Goal: Information Seeking & Learning: Learn about a topic

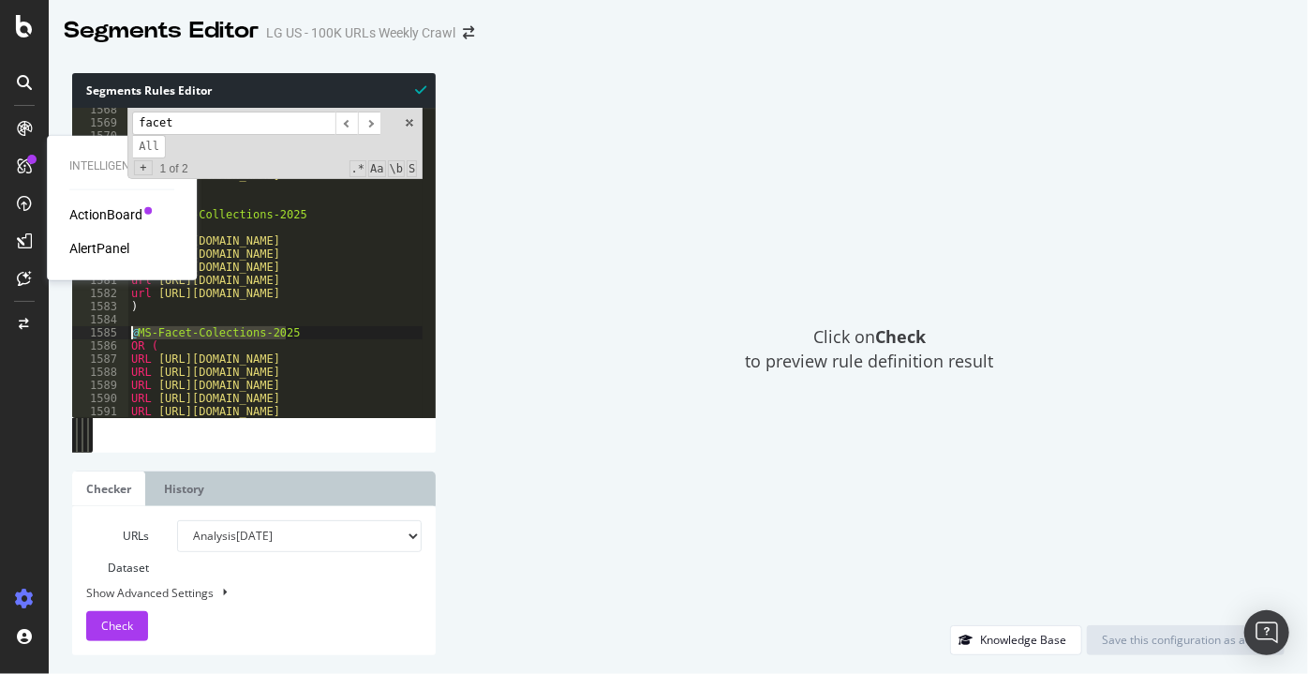
scroll to position [20557, 0]
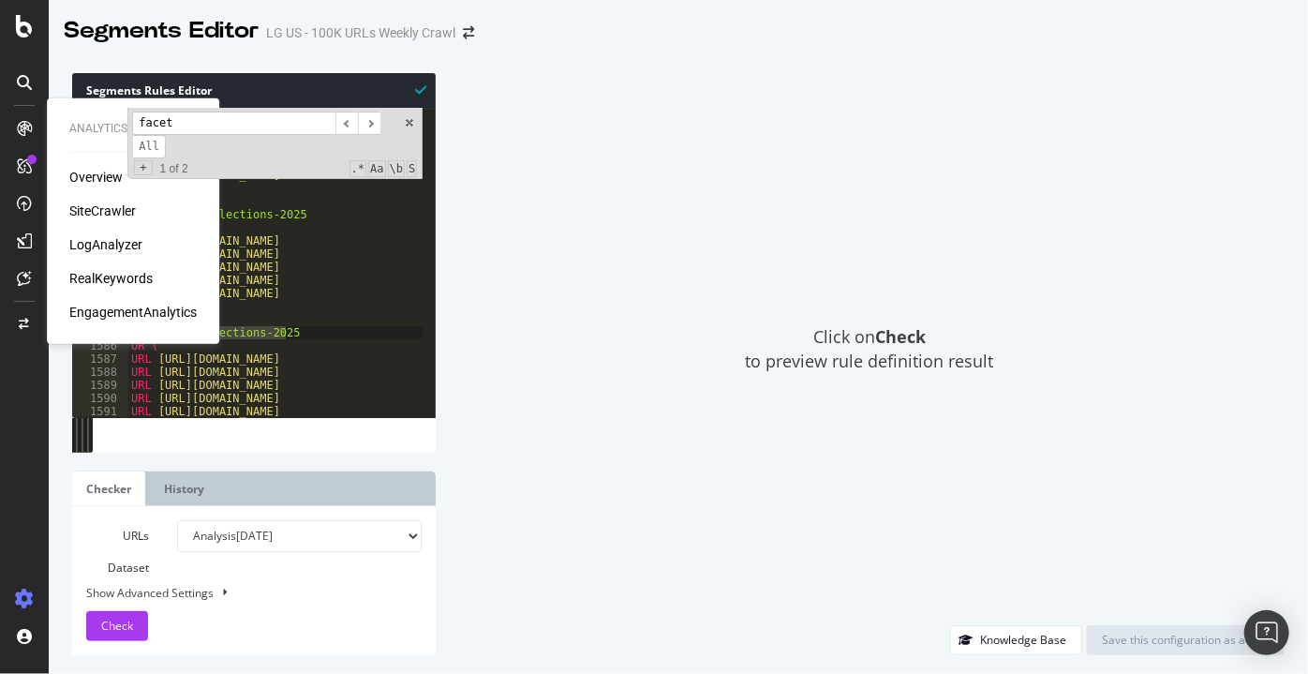
click at [92, 250] on div "LogAnalyzer" at bounding box center [105, 244] width 73 height 19
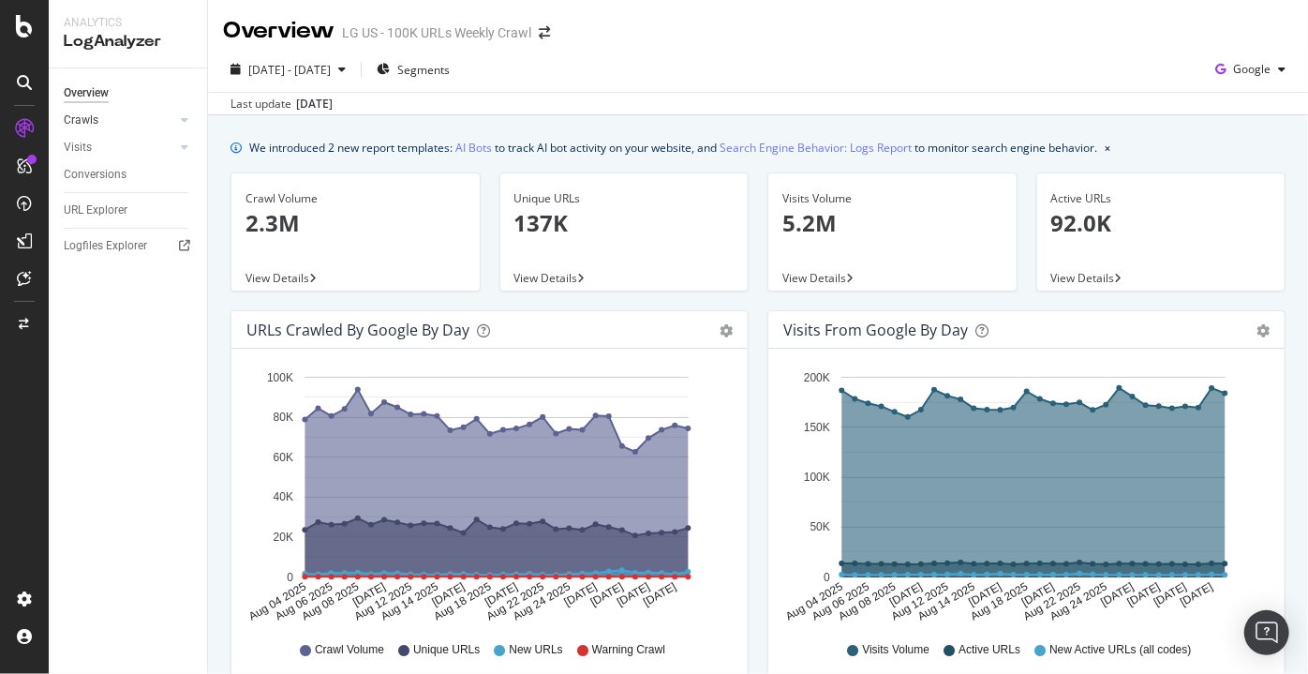
click at [111, 125] on link "Crawls" at bounding box center [119, 121] width 111 height 20
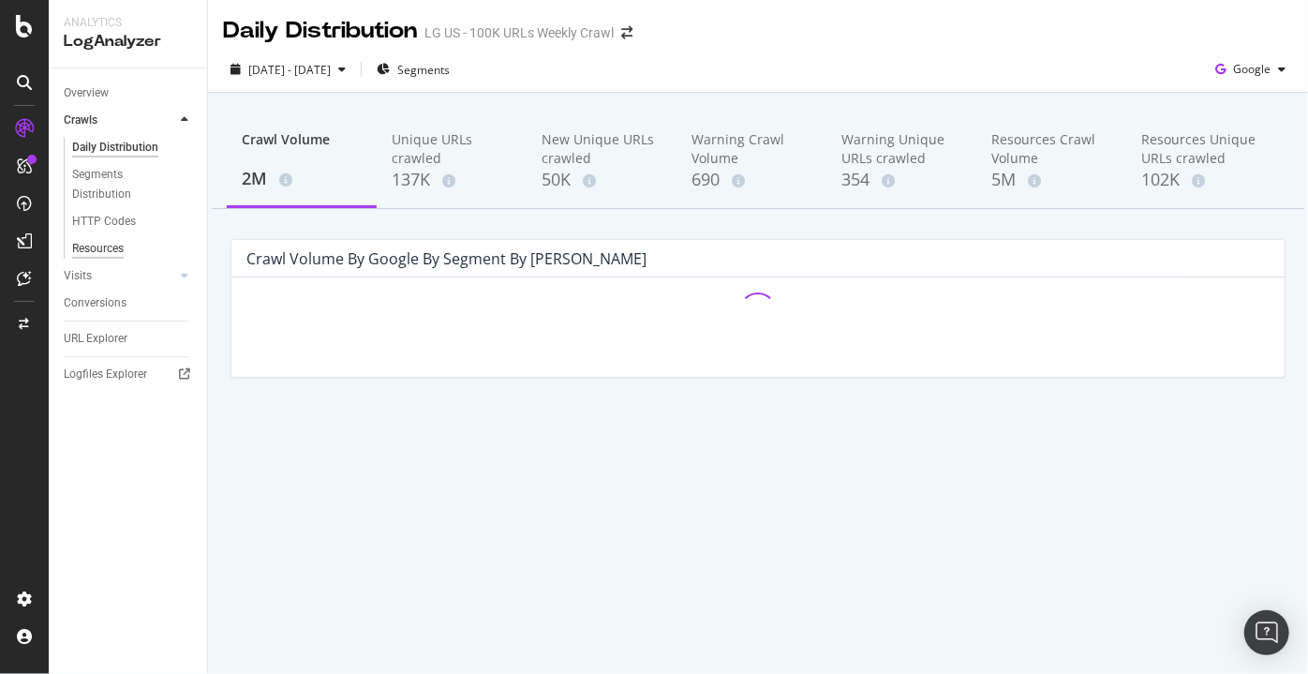
click at [81, 254] on div "Resources" at bounding box center [98, 249] width 52 height 20
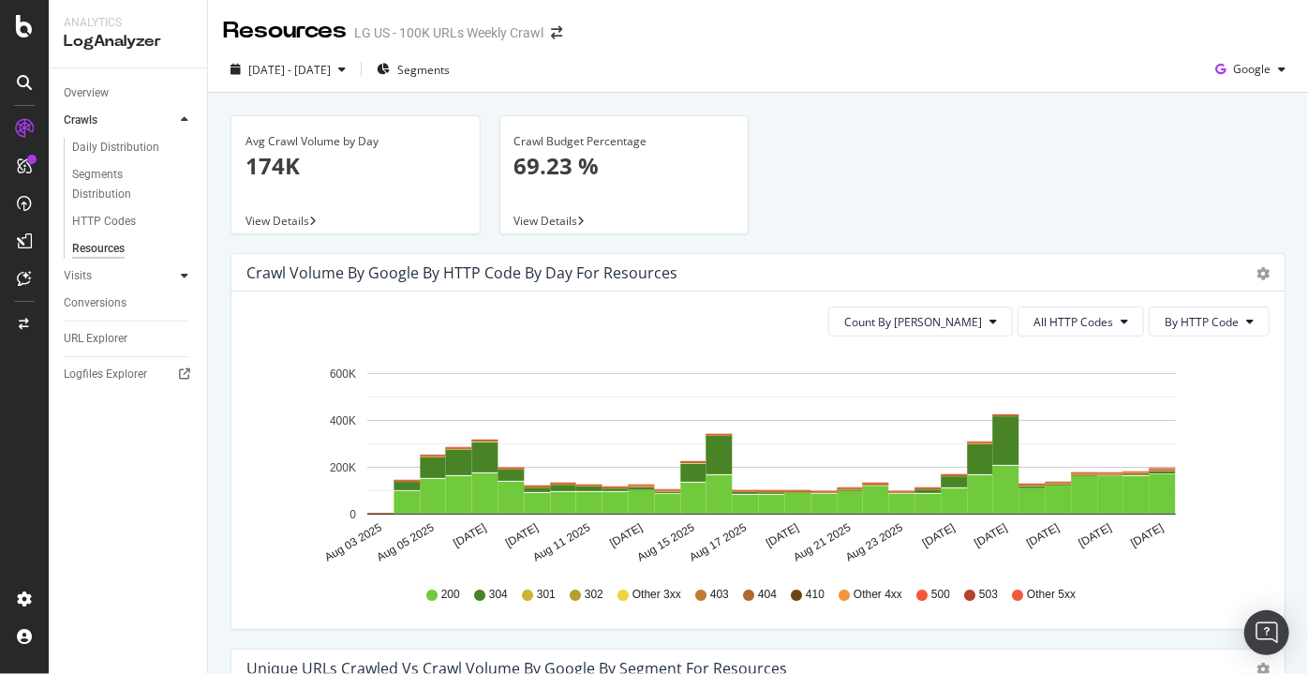
click at [185, 279] on icon at bounding box center [184, 275] width 7 height 11
click at [184, 117] on icon at bounding box center [184, 119] width 7 height 11
click at [90, 221] on div "HTTP Codes" at bounding box center [104, 222] width 64 height 20
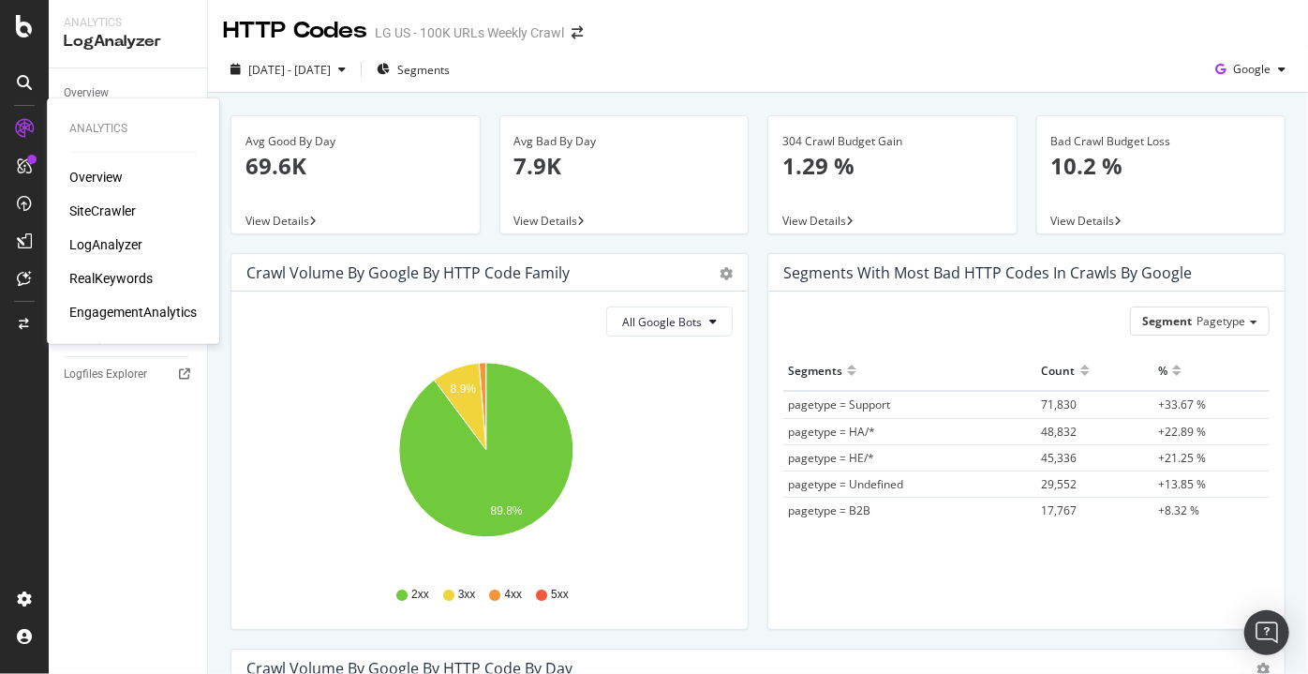
click at [95, 178] on div "Overview" at bounding box center [95, 177] width 53 height 19
